Goal: Information Seeking & Learning: Learn about a topic

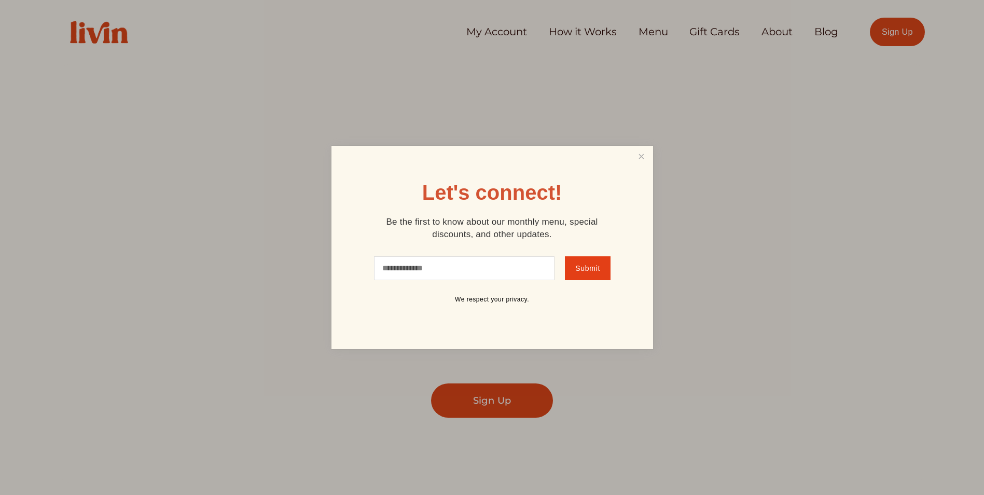
click at [630, 156] on div "Let's connect! Be the first to know about our monthly menu, special discounts, …" at bounding box center [491, 247] width 321 height 203
drag, startPoint x: 639, startPoint y: 154, endPoint x: 636, endPoint y: 139, distance: 15.0
click at [640, 153] on link "Close" at bounding box center [641, 156] width 20 height 19
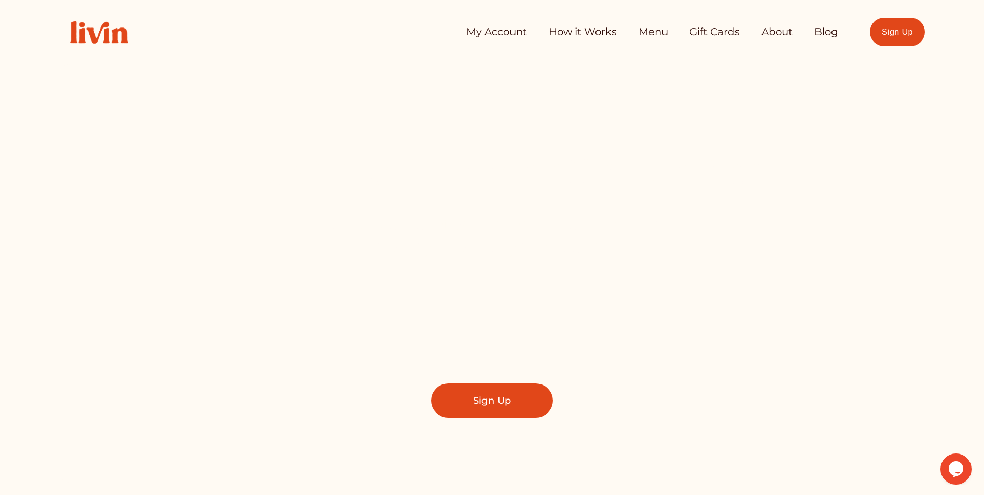
click at [590, 32] on link "How it Works" at bounding box center [583, 32] width 68 height 21
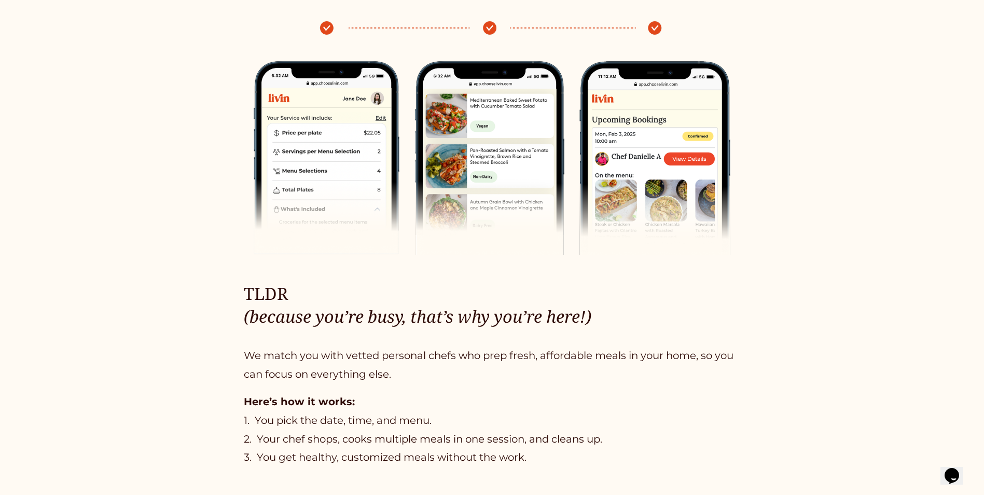
scroll to position [519, 0]
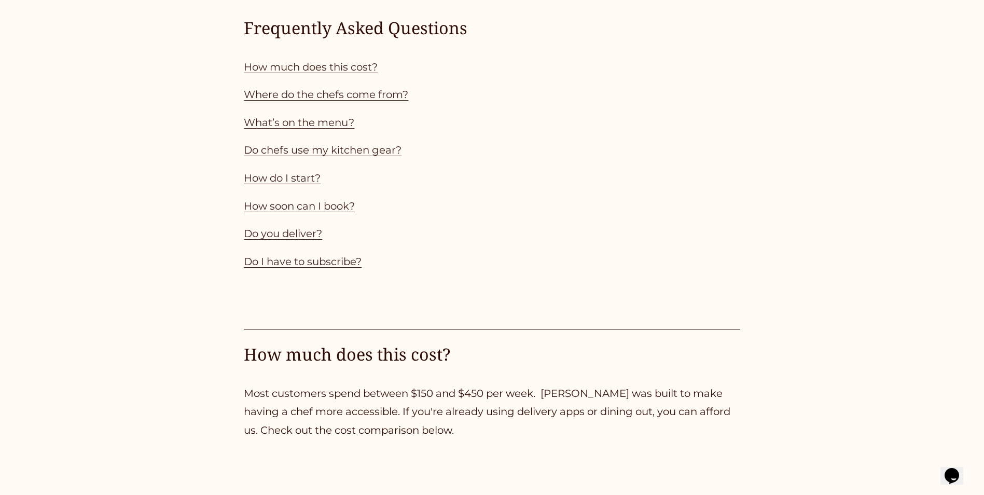
click at [307, 71] on link "How much does this cost?" at bounding box center [311, 67] width 134 height 12
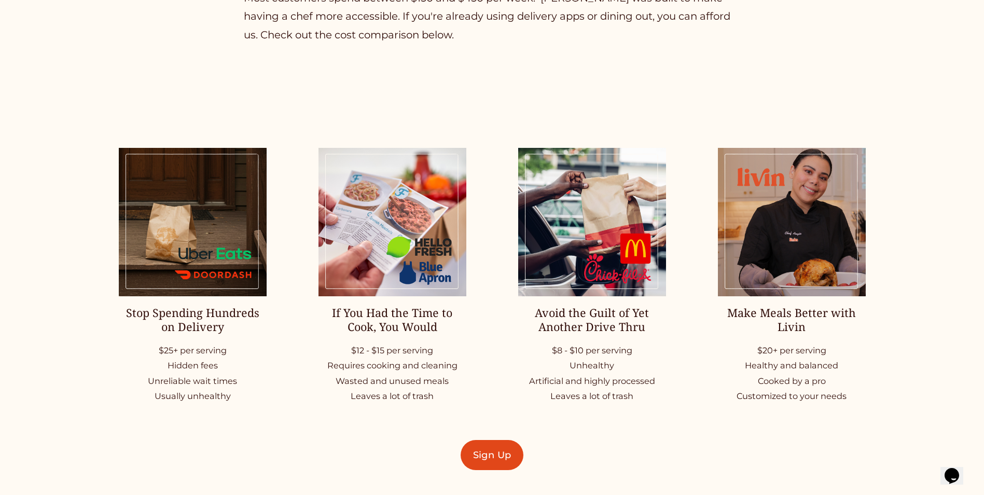
scroll to position [1380, 0]
